Goal: Task Accomplishment & Management: Manage account settings

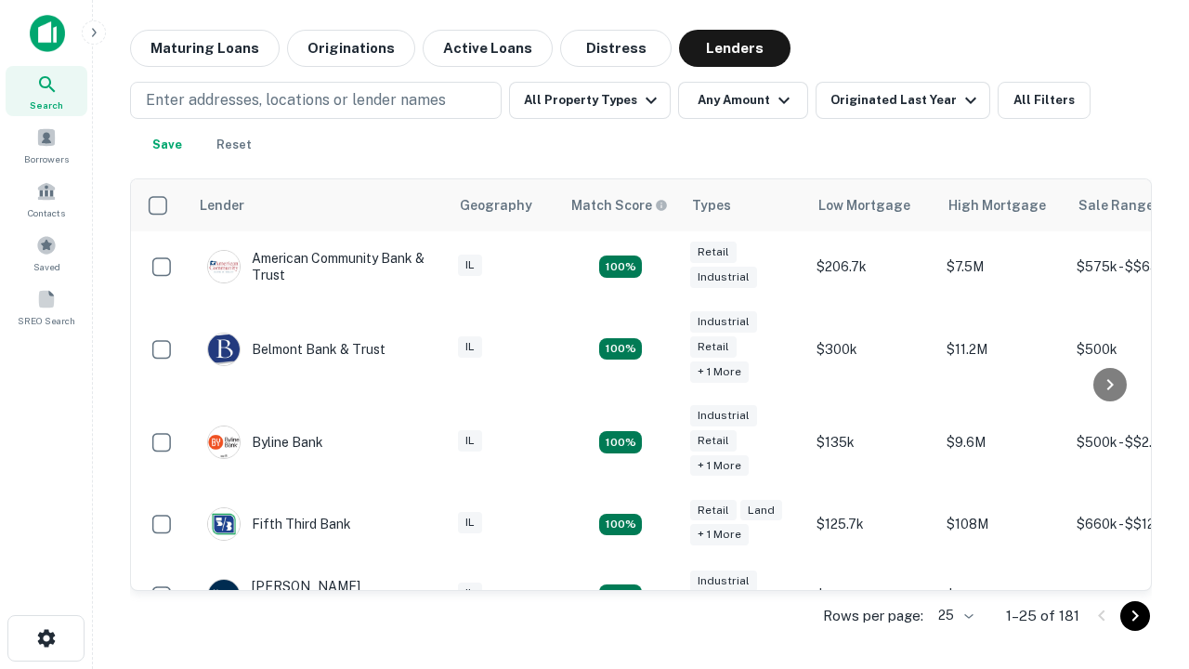
click at [1135, 615] on icon "Go to next page" at bounding box center [1135, 616] width 22 height 22
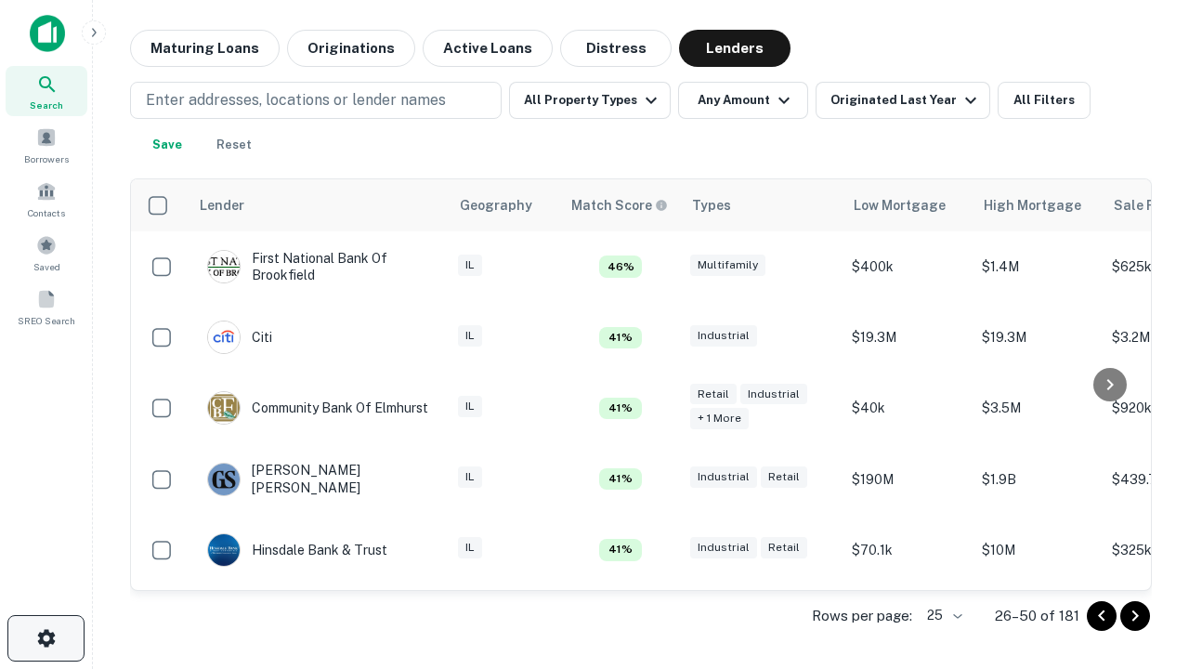
click at [46, 638] on icon "button" at bounding box center [46, 638] width 22 height 22
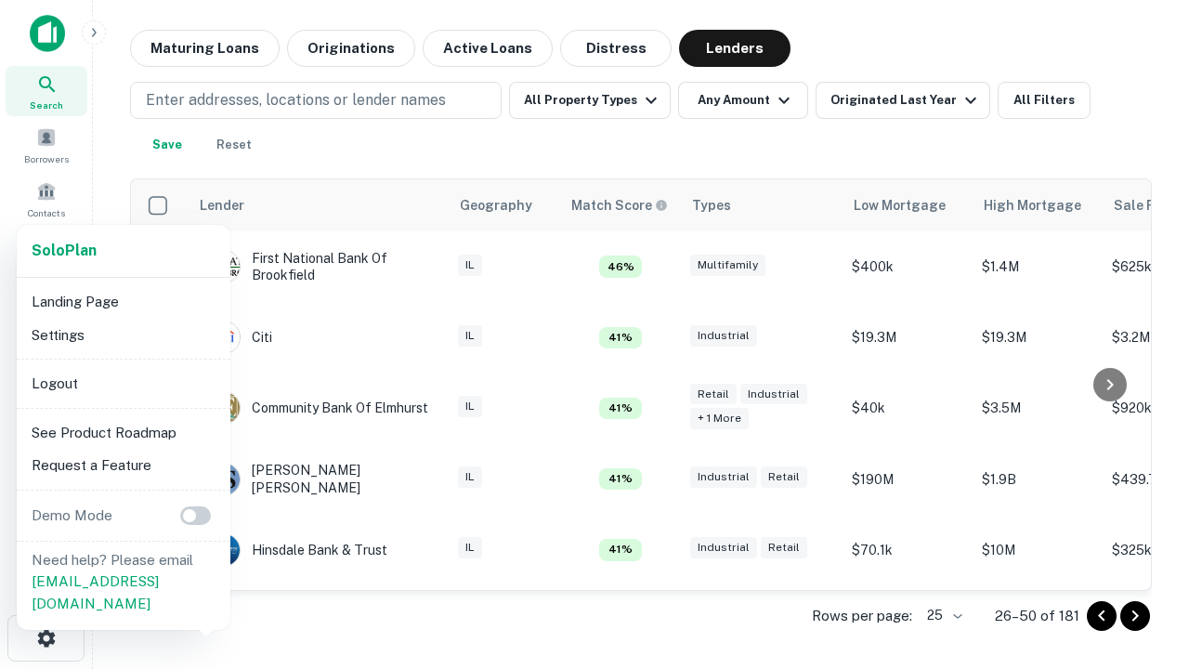
click at [123, 383] on li "Logout" at bounding box center [123, 383] width 199 height 33
